Goal: Find specific page/section: Find specific page/section

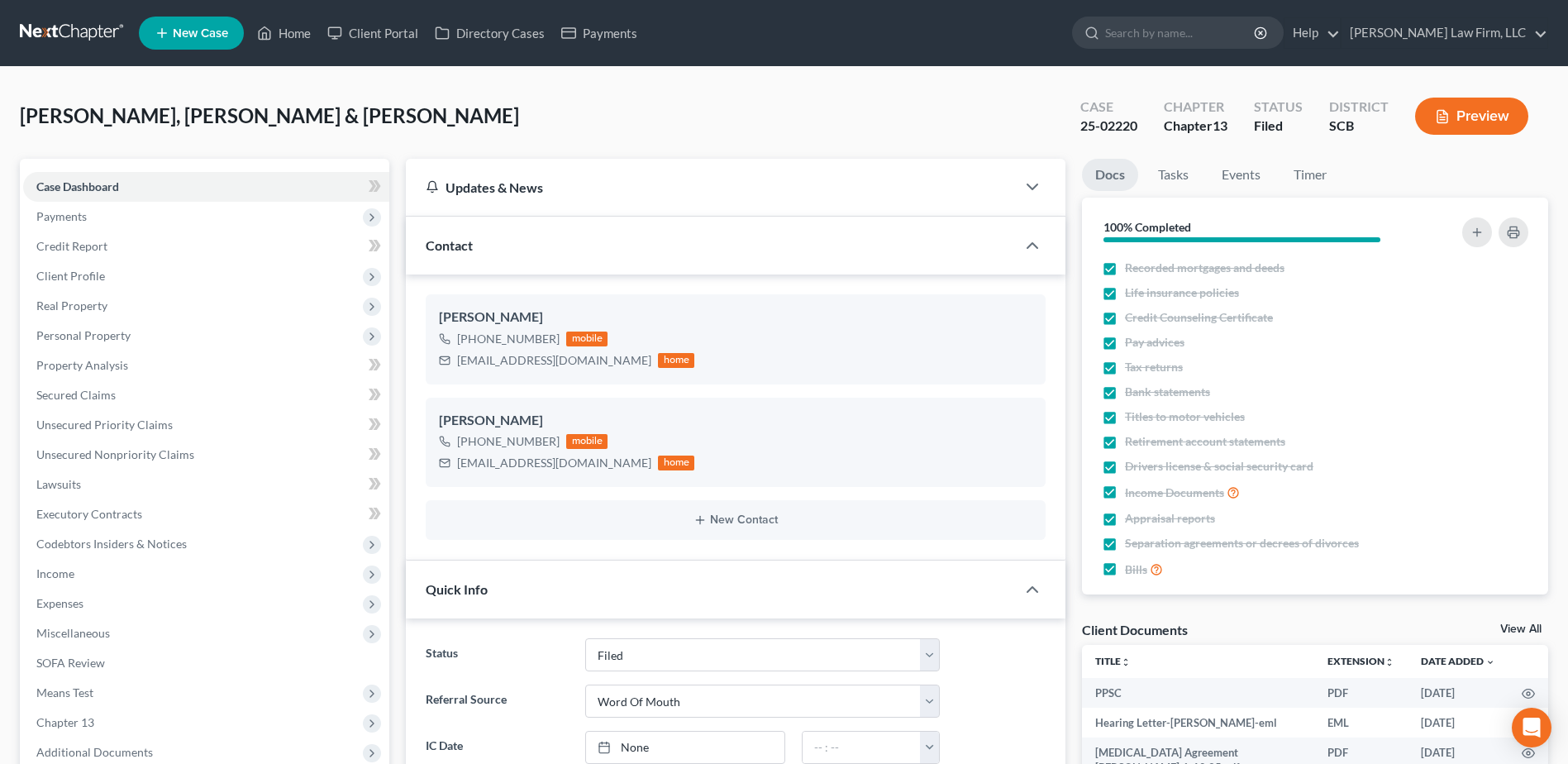
select select "2"
select select "0"
select select "3"
click at [89, 31] on link at bounding box center [72, 33] width 105 height 30
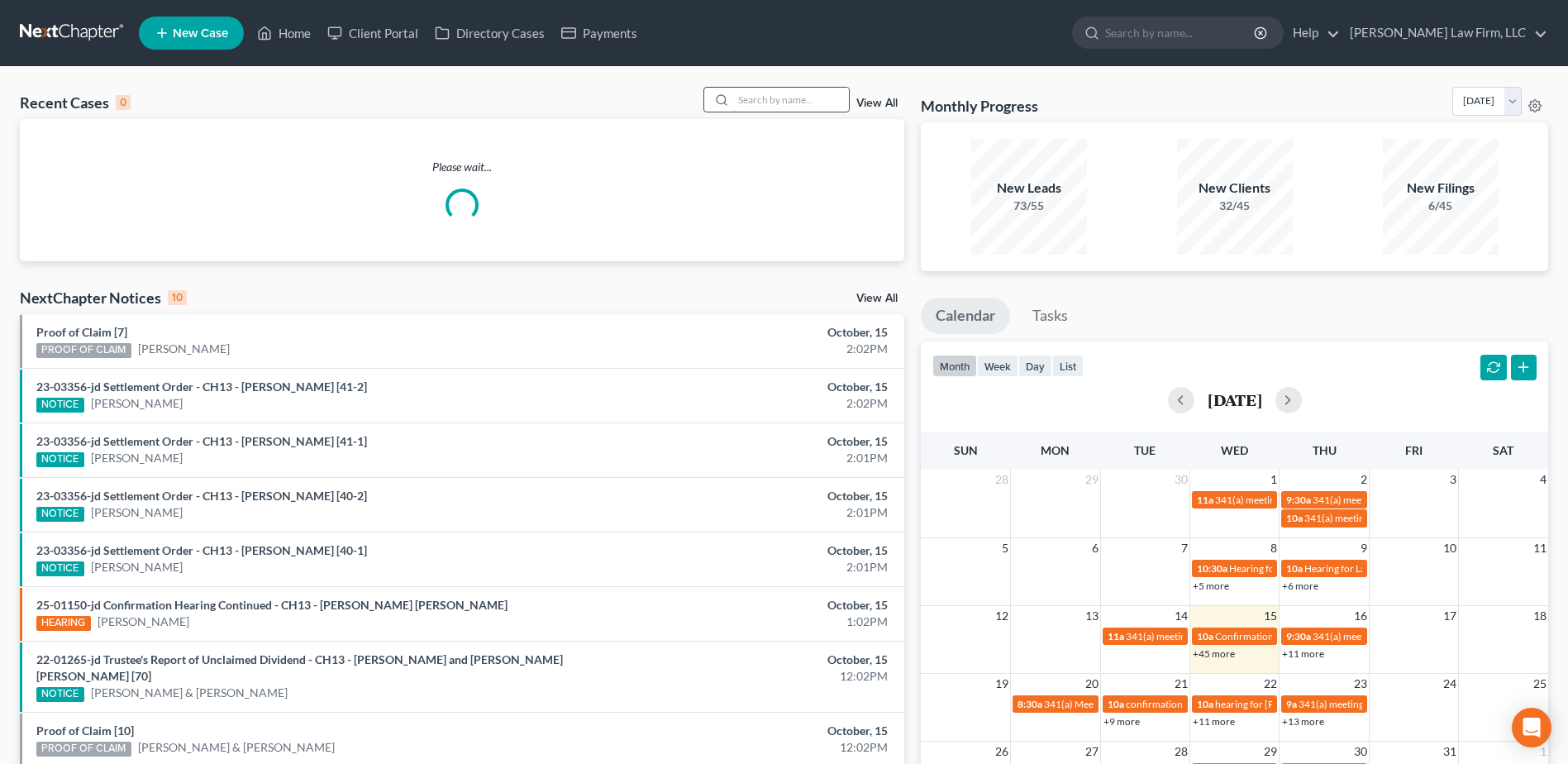
click at [784, 103] on input "search" at bounding box center [790, 100] width 116 height 24
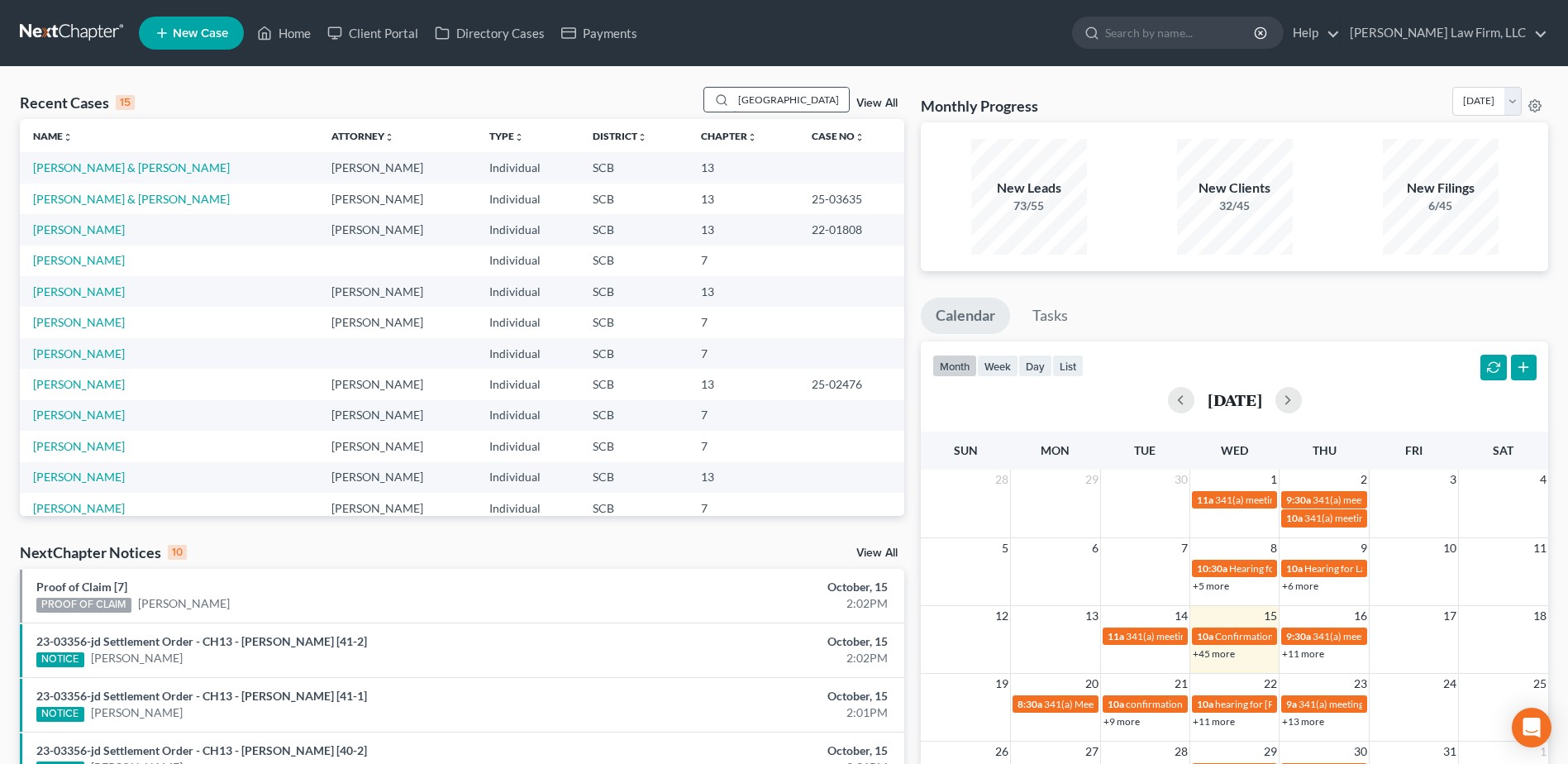
type input "[GEOGRAPHIC_DATA]"
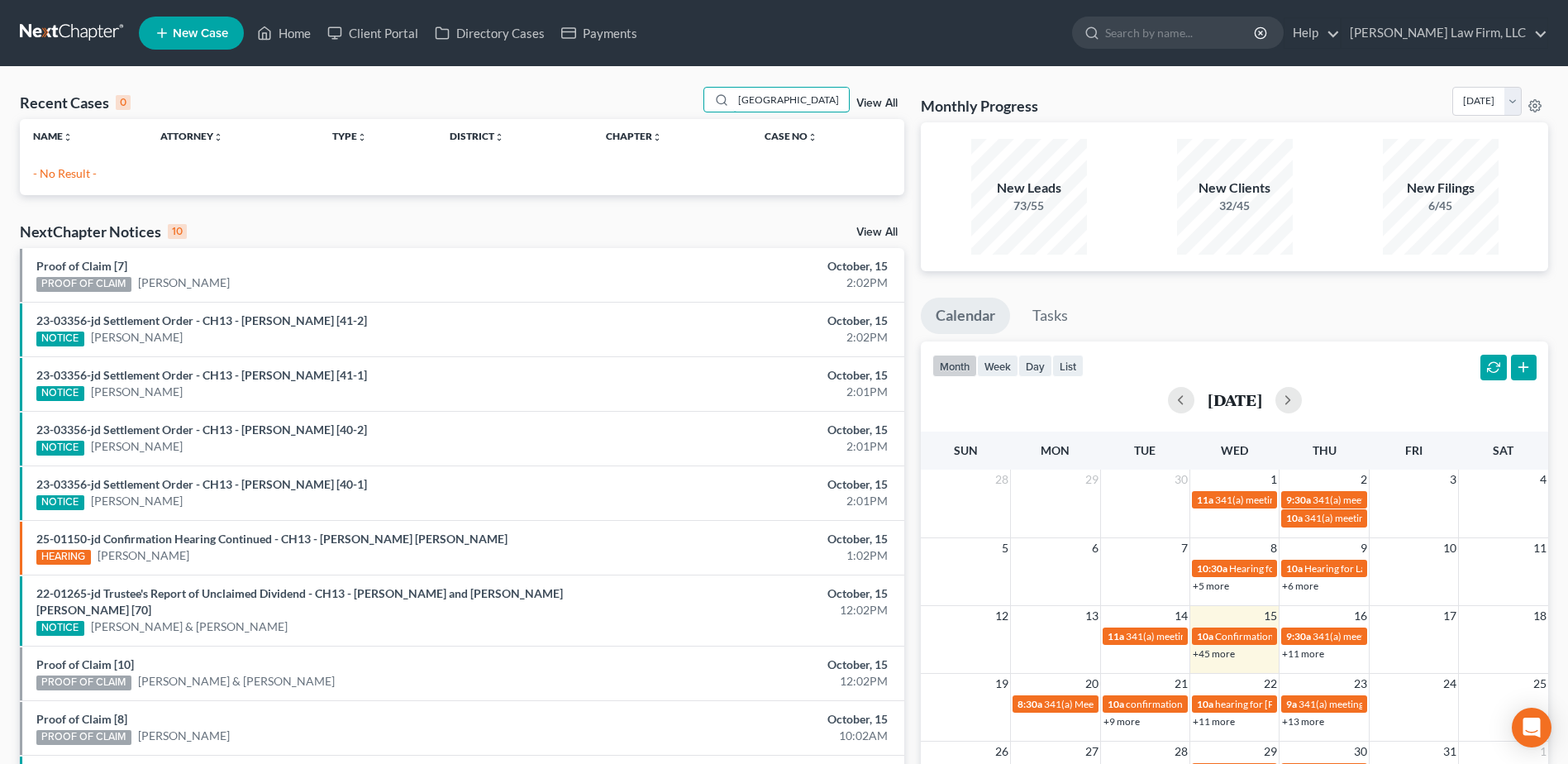
drag, startPoint x: 784, startPoint y: 103, endPoint x: 643, endPoint y: 116, distance: 141.6
click at [645, 117] on div "Recent Cases 0 london View All" at bounding box center [461, 103] width 885 height 32
type input "k"
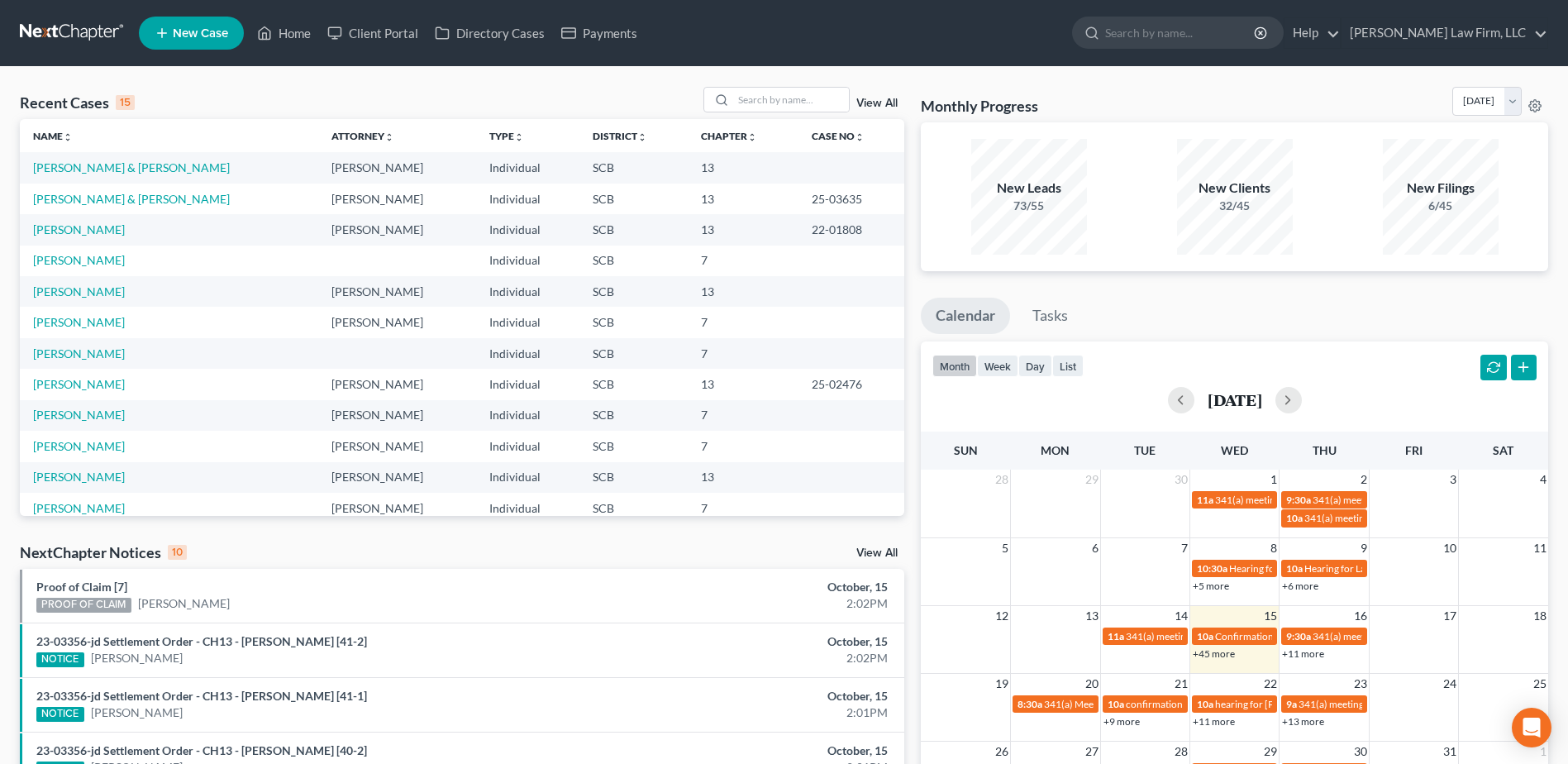
click at [75, 26] on link at bounding box center [72, 33] width 105 height 30
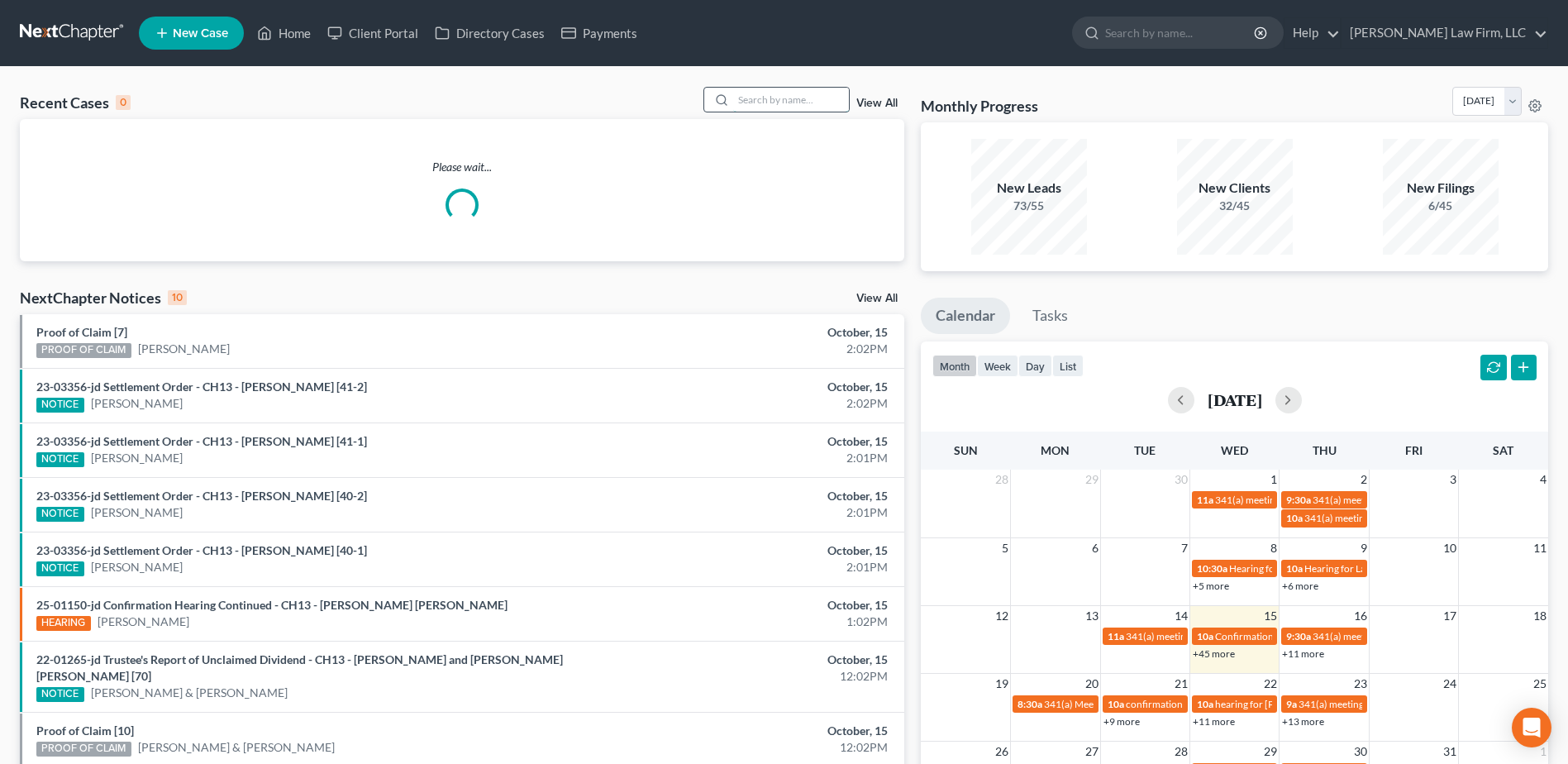
click at [803, 103] on input "search" at bounding box center [790, 100] width 116 height 24
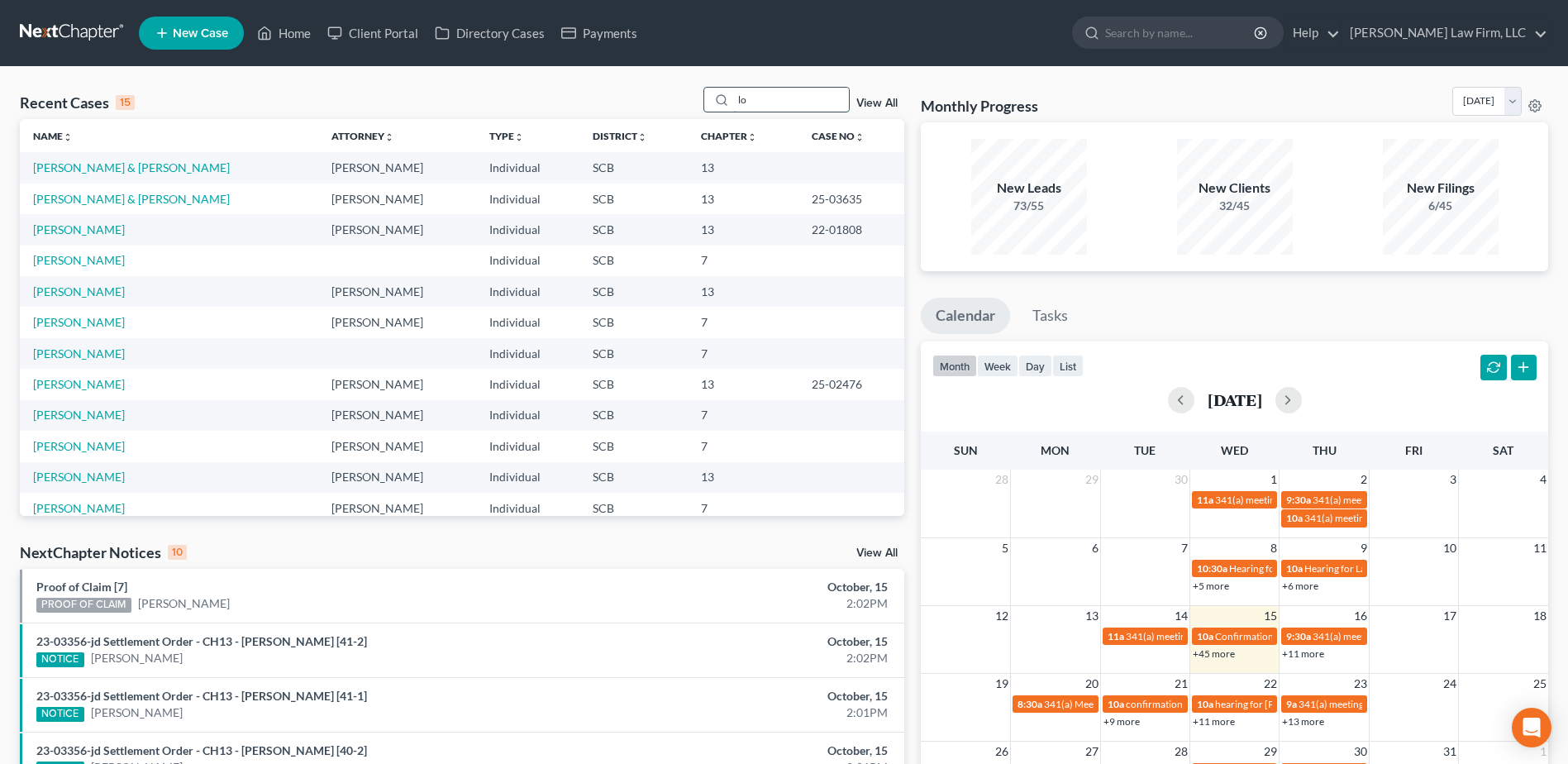
type input "l"
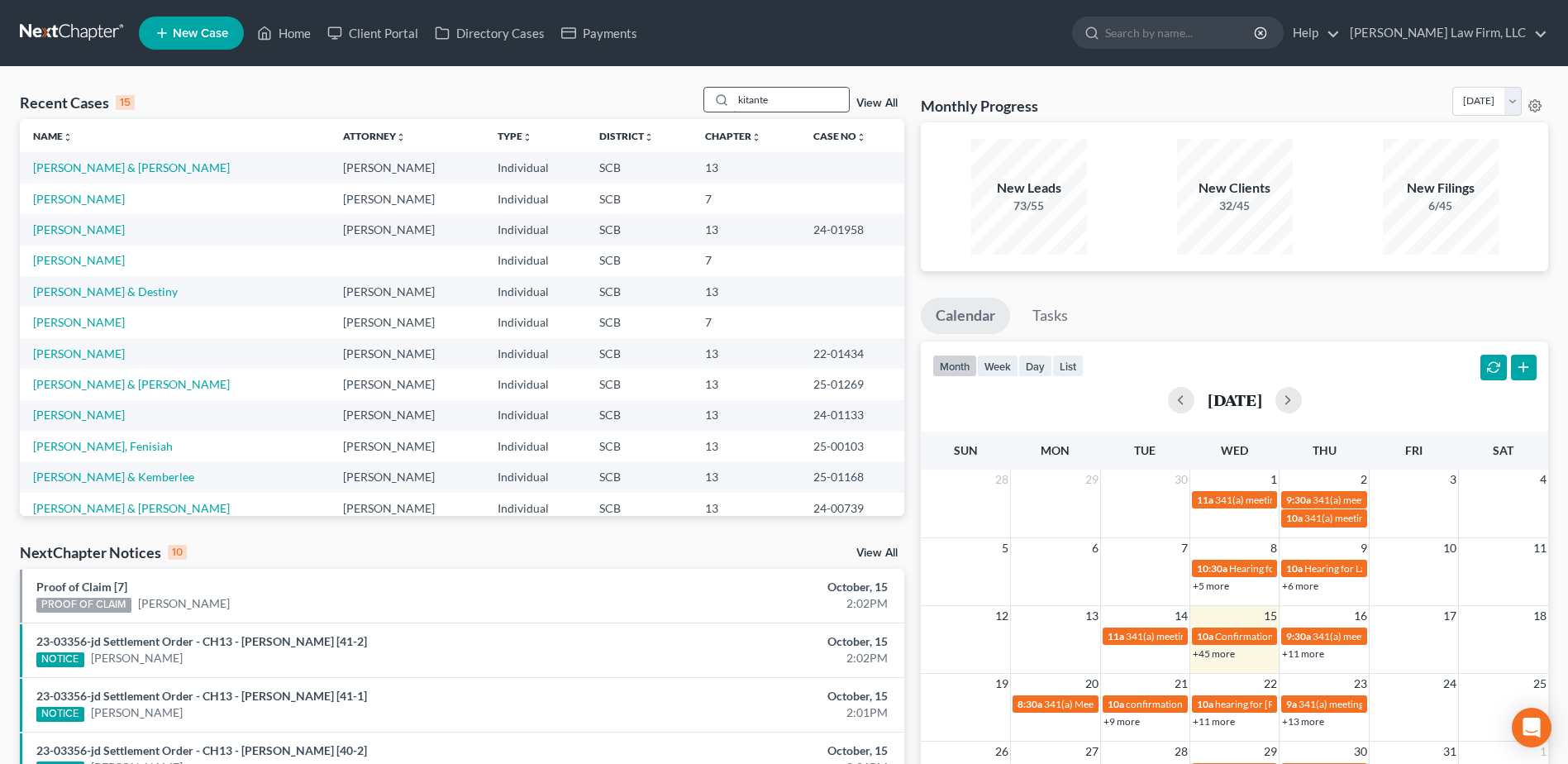
type input "kitante"
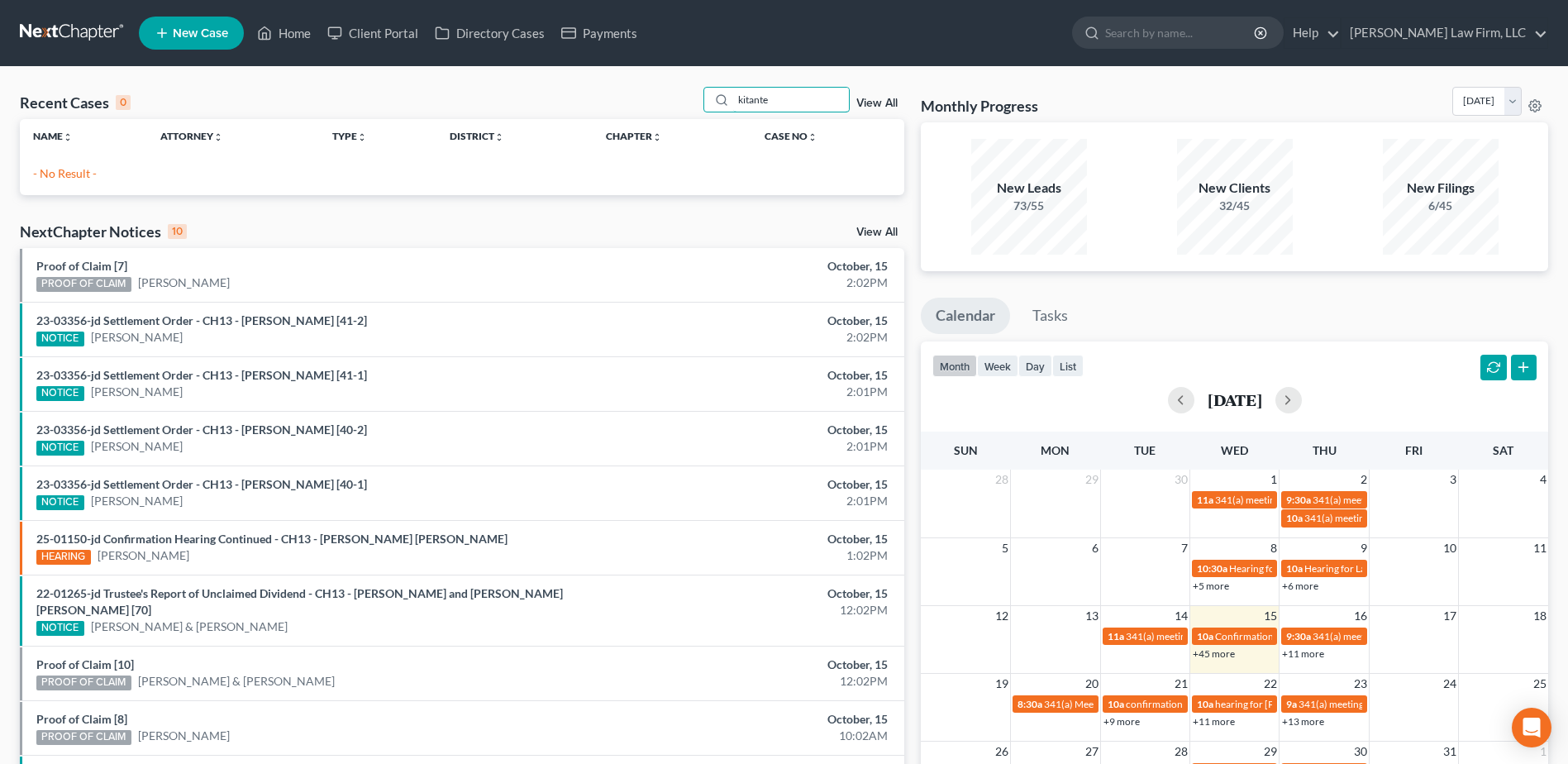
drag, startPoint x: 805, startPoint y: 102, endPoint x: 567, endPoint y: 160, distance: 245.0
click at [570, 159] on div "Recent Cases 0 kitante View All Name unfold_more expand_more expand_less Attorn…" at bounding box center [461, 141] width 885 height 108
type input "[GEOGRAPHIC_DATA]"
click at [35, 38] on link at bounding box center [72, 33] width 105 height 30
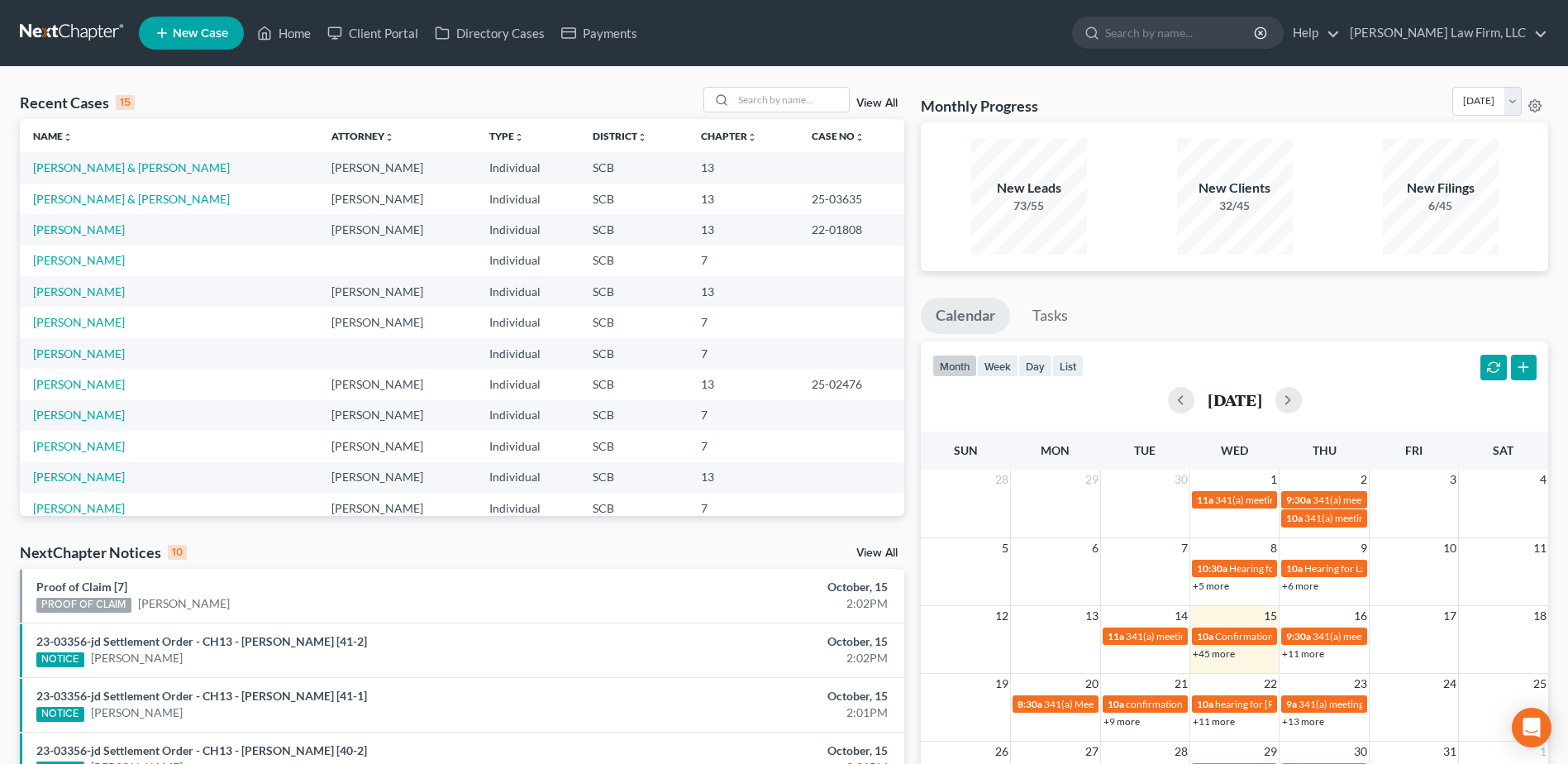
click at [551, 95] on div "Recent Cases 15 View All" at bounding box center [461, 103] width 885 height 32
